Goal: Information Seeking & Learning: Learn about a topic

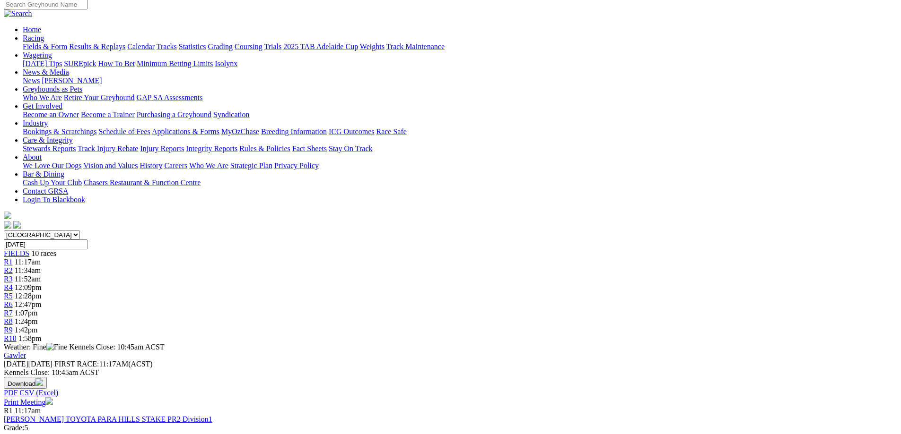
scroll to position [95, 0]
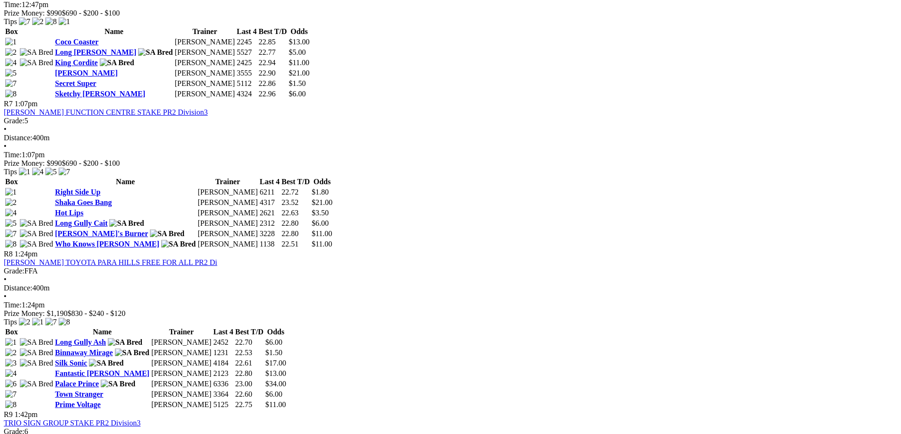
scroll to position [1087, 0]
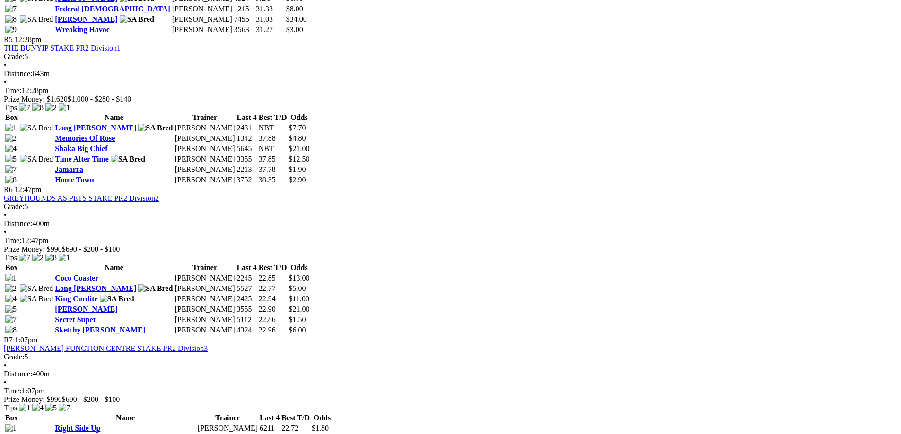
drag, startPoint x: 231, startPoint y: 274, endPoint x: 239, endPoint y: 284, distance: 13.4
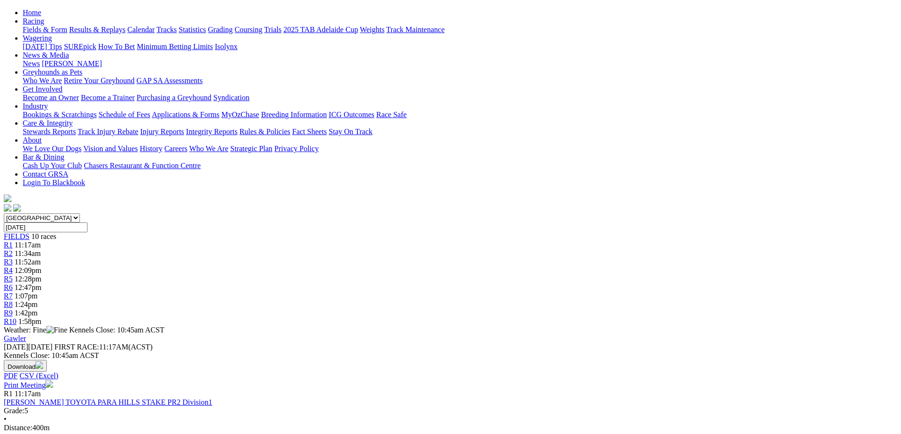
scroll to position [0, 0]
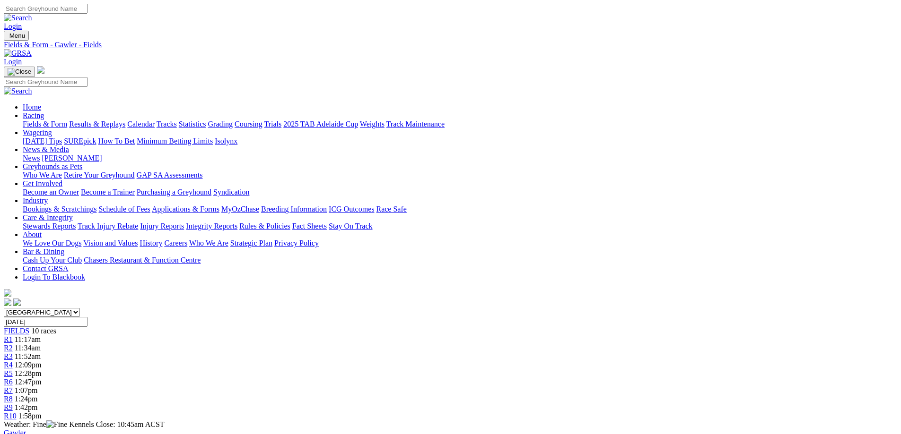
click at [471, 127] on link "PDF" at bounding box center [464, 123] width 14 height 8
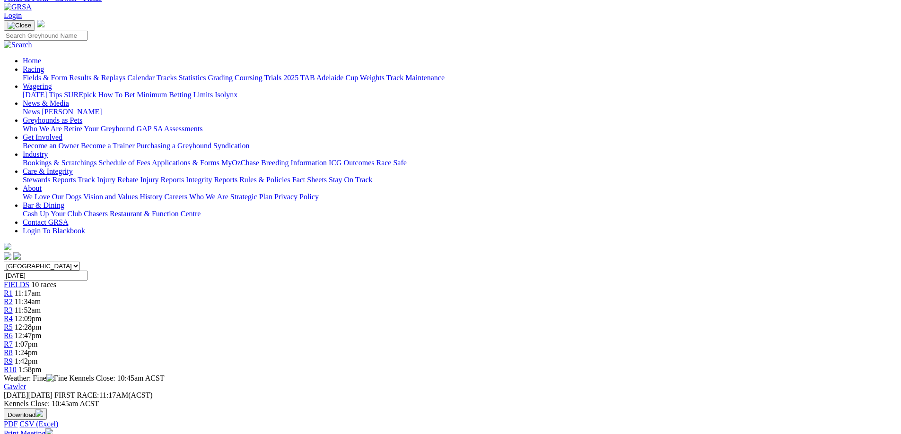
scroll to position [47, 0]
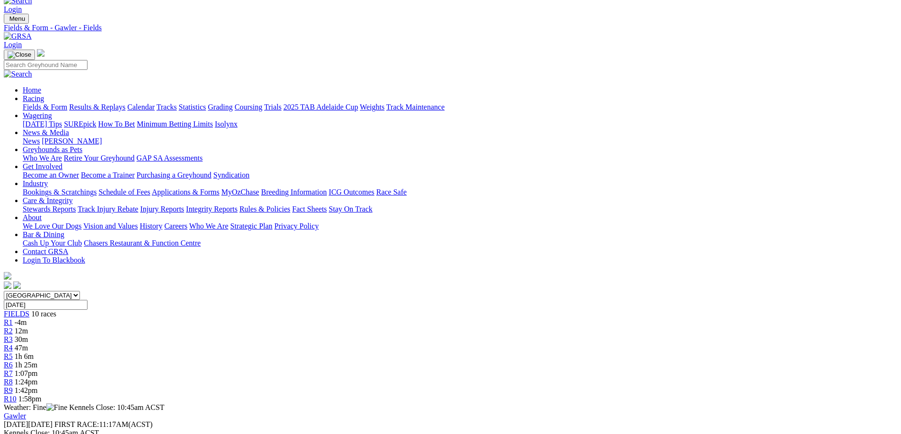
scroll to position [47, 0]
